Goal: Navigation & Orientation: Find specific page/section

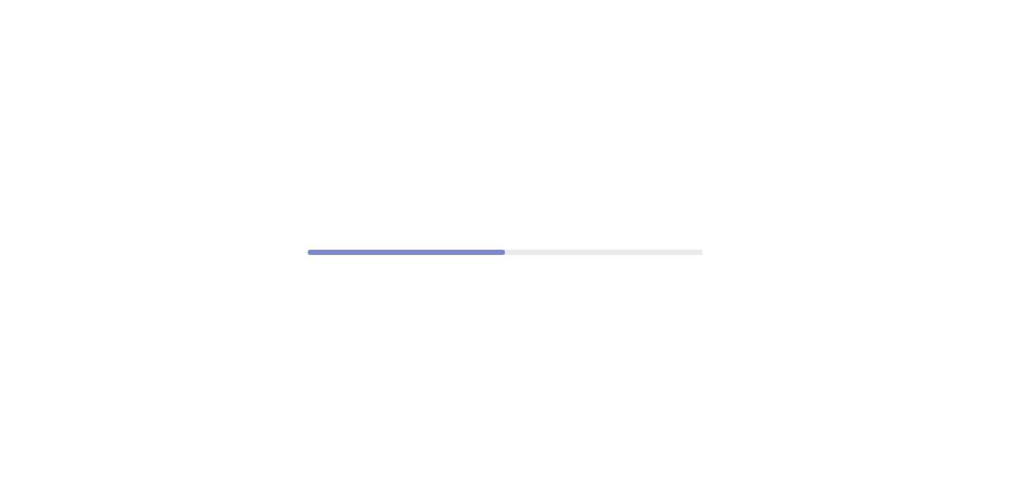
click at [474, 301] on div at bounding box center [505, 252] width 1010 height 504
click at [443, 314] on div at bounding box center [505, 252] width 1010 height 504
click at [444, 314] on div at bounding box center [505, 252] width 1010 height 504
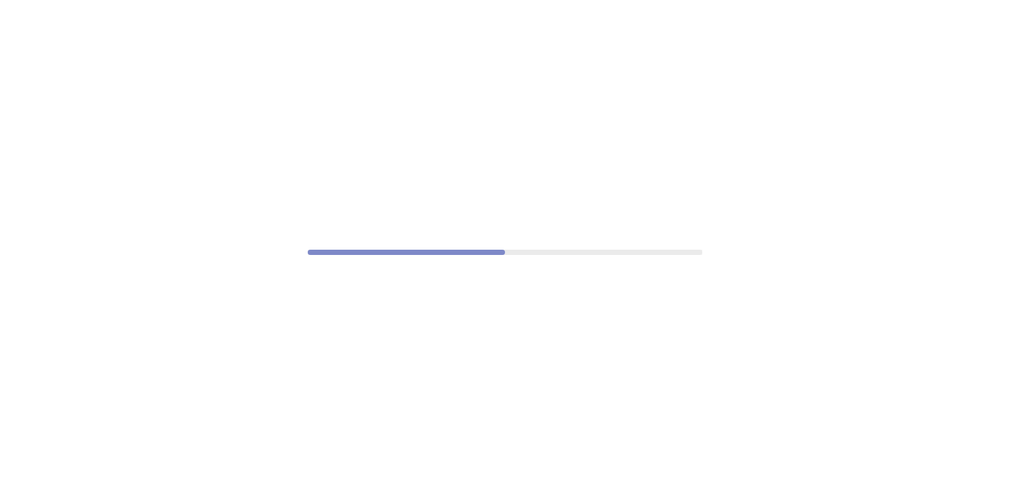
click at [444, 314] on div at bounding box center [505, 252] width 1010 height 504
click at [524, 291] on div at bounding box center [505, 252] width 1010 height 504
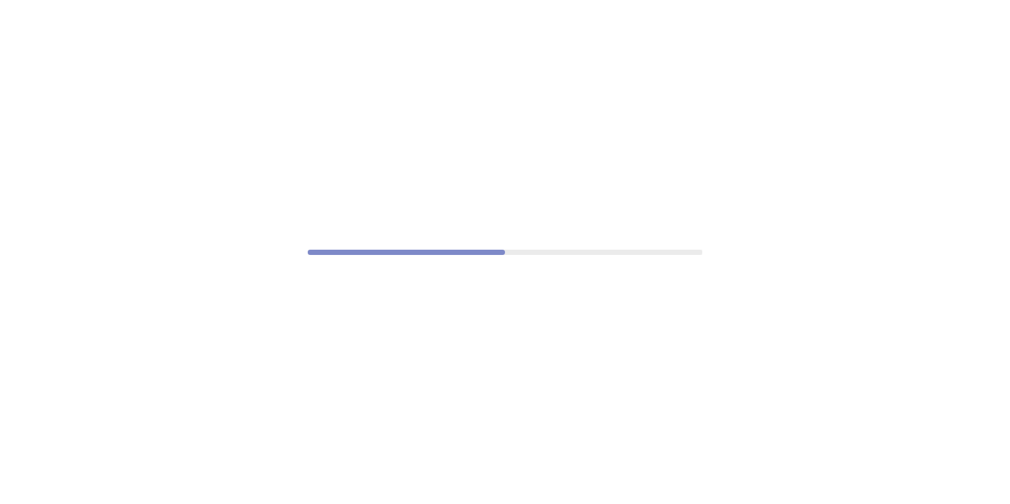
click at [524, 291] on div at bounding box center [505, 252] width 1010 height 504
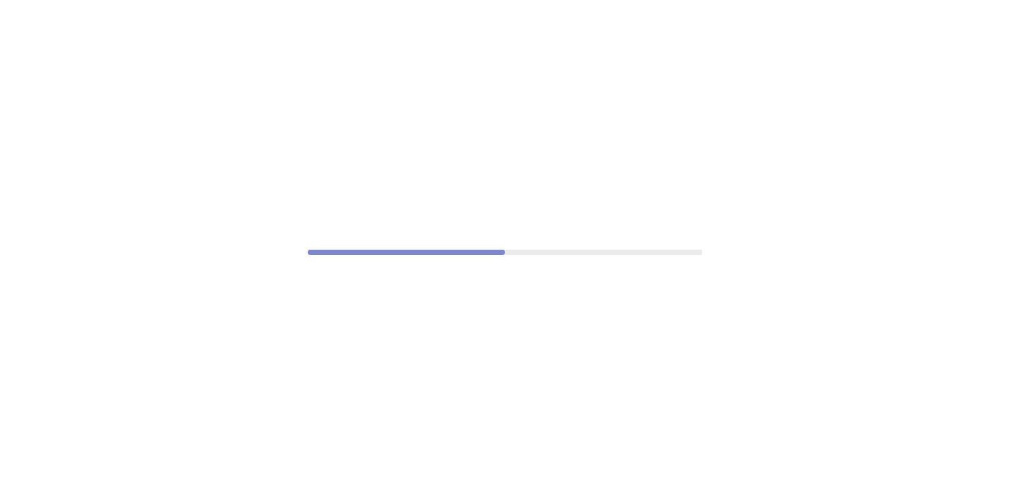
click at [524, 291] on div at bounding box center [505, 252] width 1010 height 504
click at [523, 292] on div at bounding box center [505, 252] width 1010 height 504
